Goal: Check status: Check status

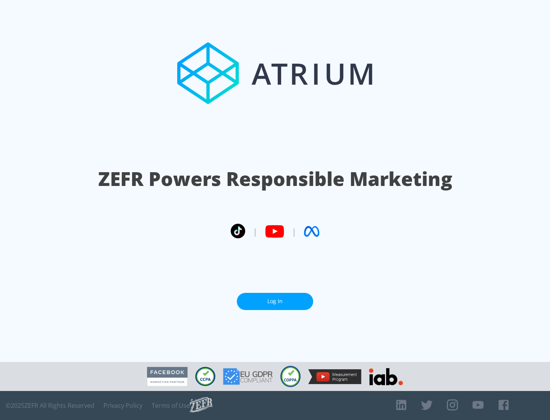
click at [275, 302] on link "Log In" at bounding box center [275, 301] width 76 height 17
